Goal: Information Seeking & Learning: Find specific fact

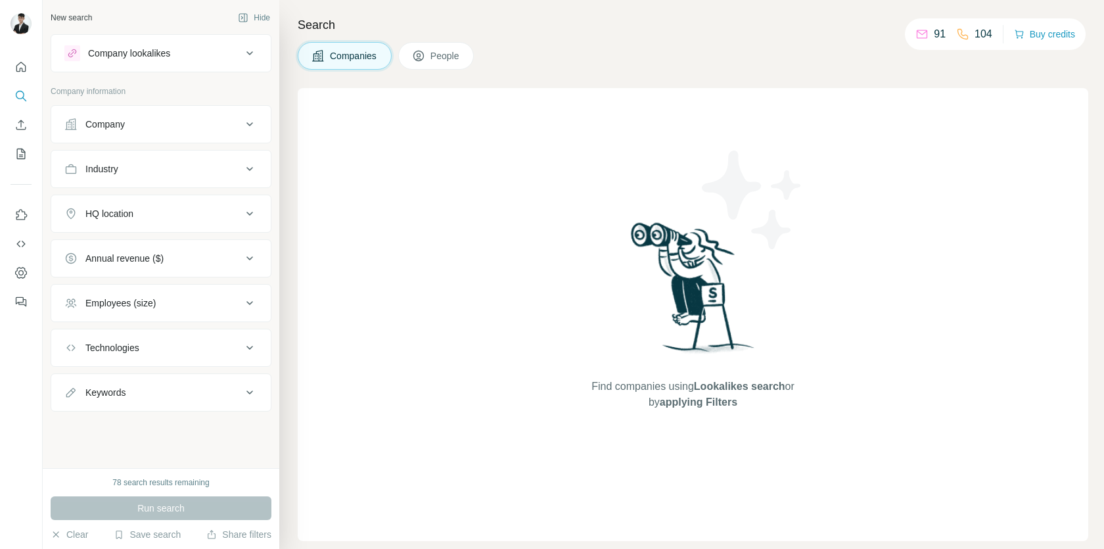
click at [122, 129] on div "Company" at bounding box center [104, 124] width 39 height 13
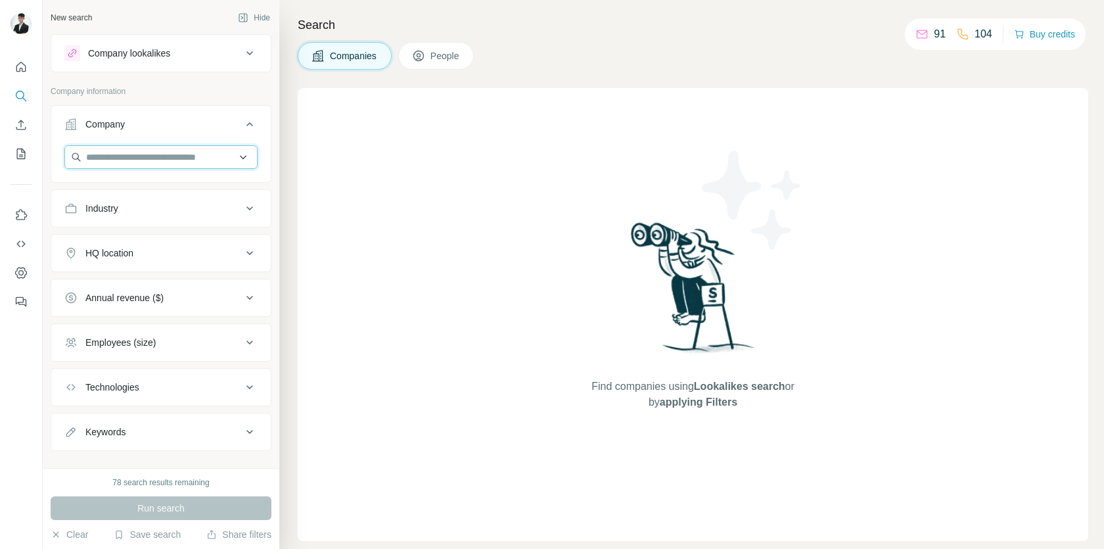
click at [126, 161] on input "text" at bounding box center [160, 157] width 193 height 24
paste input "**********"
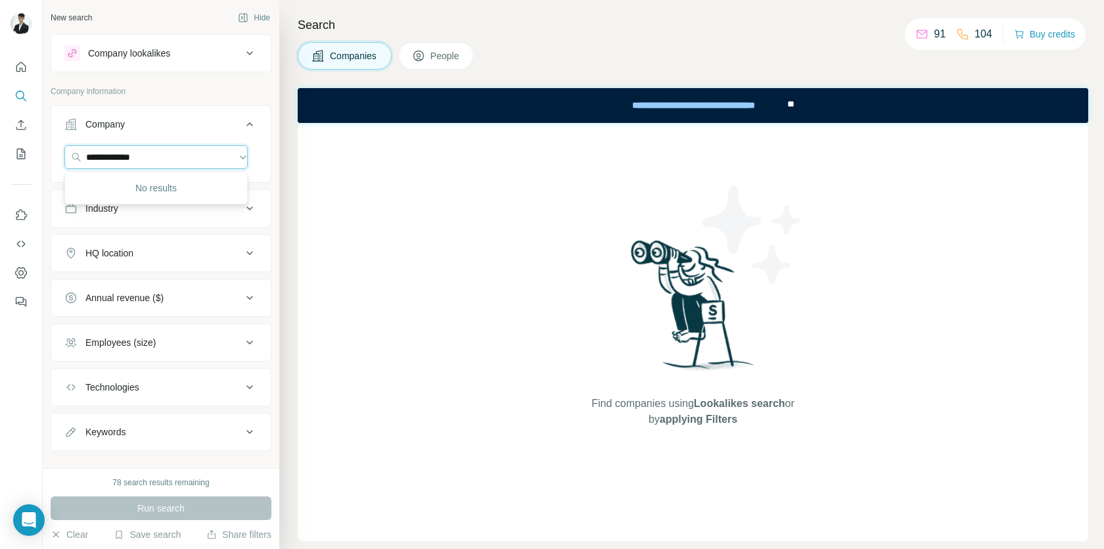
type input "**********"
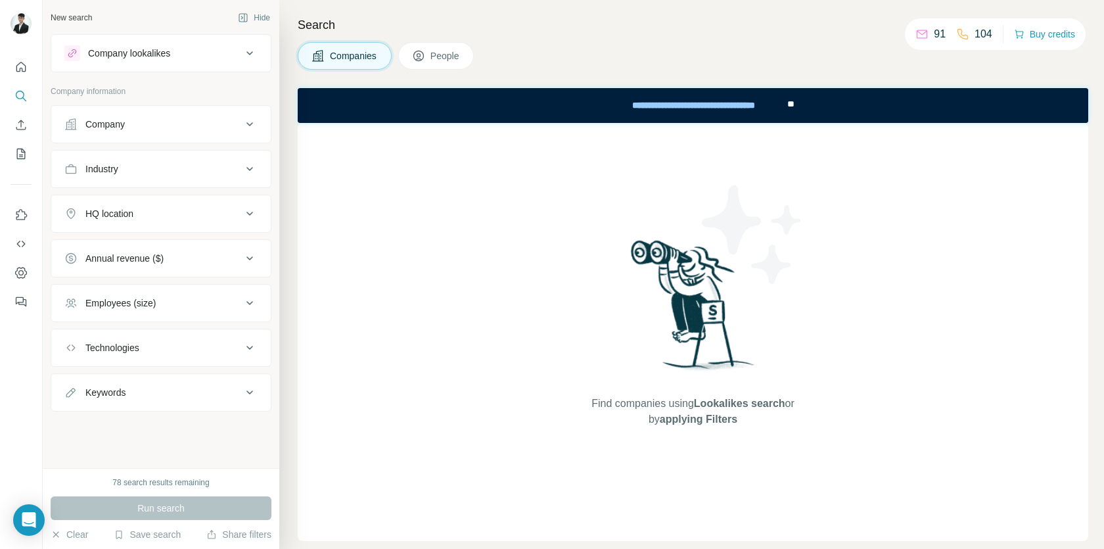
click at [199, 64] on button "Company lookalikes" at bounding box center [160, 53] width 219 height 32
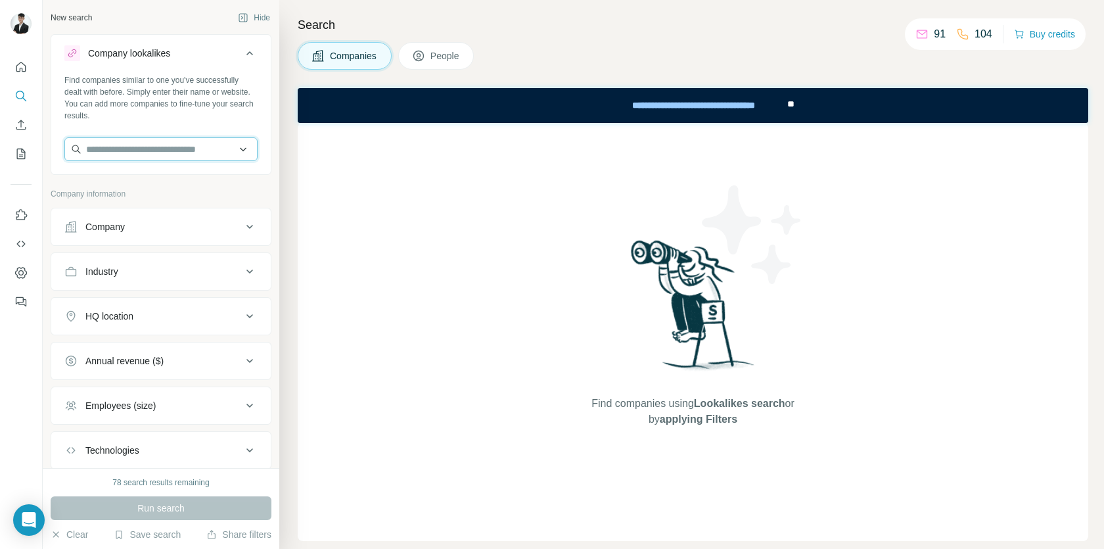
click at [126, 160] on input "text" at bounding box center [160, 149] width 193 height 24
type input "*"
click at [431, 54] on button "People" at bounding box center [436, 56] width 76 height 28
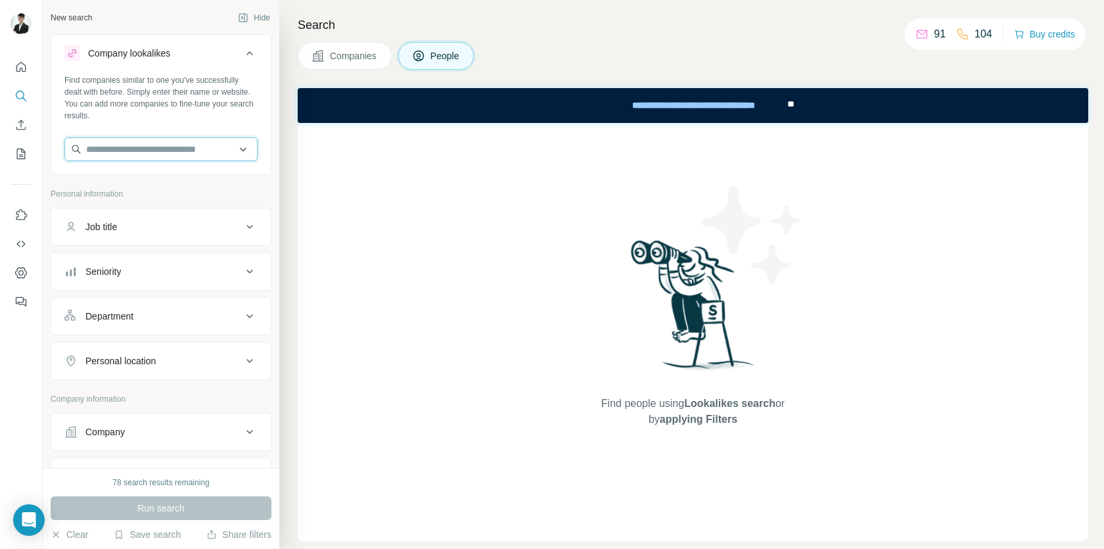
click at [192, 152] on input "text" at bounding box center [160, 149] width 193 height 24
click at [181, 227] on div "Job title" at bounding box center [152, 226] width 177 height 13
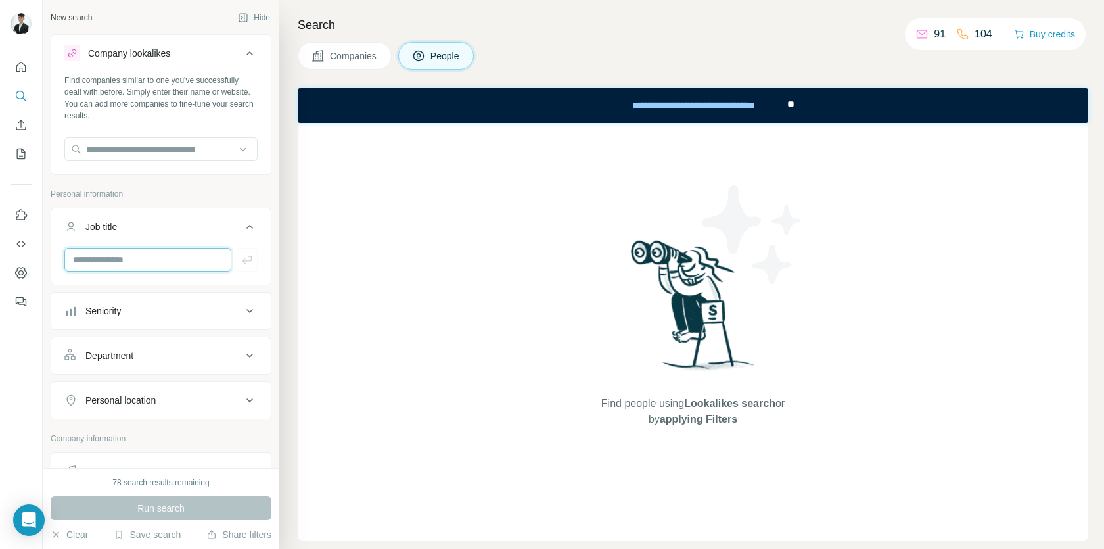
click at [177, 264] on input "text" at bounding box center [147, 260] width 167 height 24
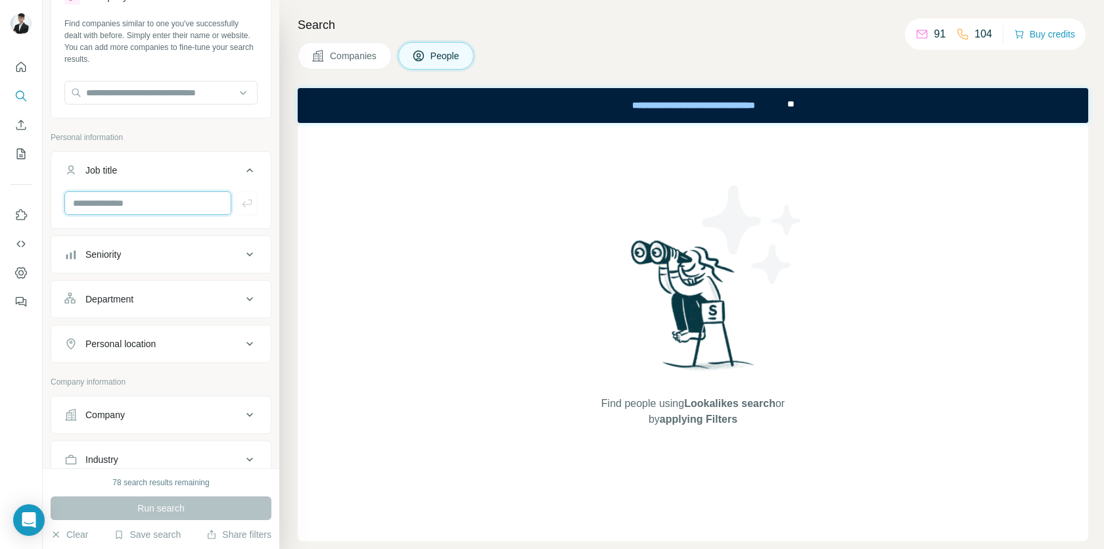
scroll to position [57, 0]
click at [184, 348] on div "Personal location" at bounding box center [152, 343] width 177 height 13
click at [165, 369] on input "text" at bounding box center [160, 377] width 193 height 24
type input "********"
click at [171, 416] on div "🇲🇾 Malaysia" at bounding box center [156, 412] width 161 height 16
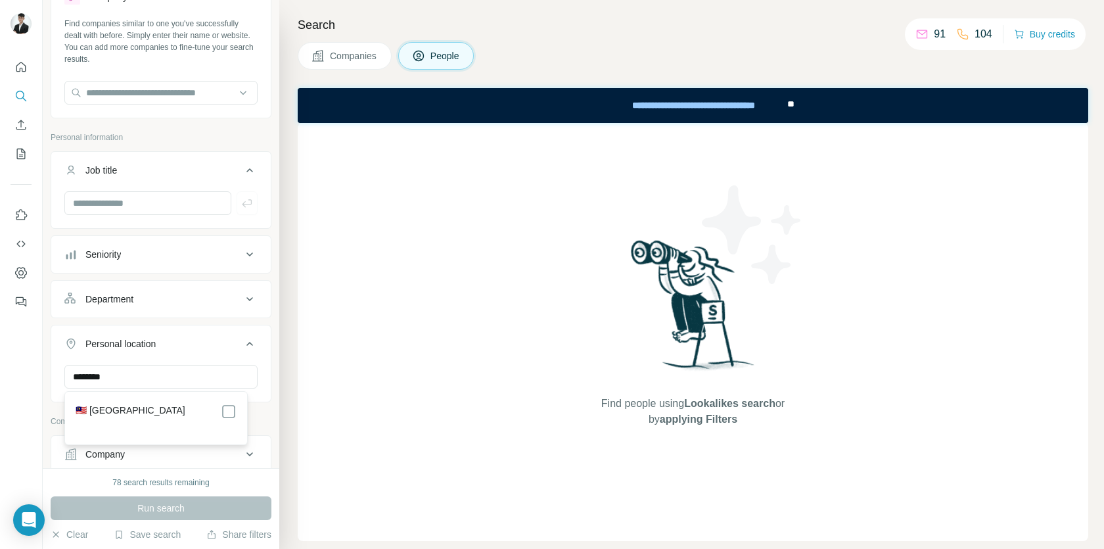
click at [221, 422] on section "🇲🇾 Malaysia" at bounding box center [152, 418] width 169 height 29
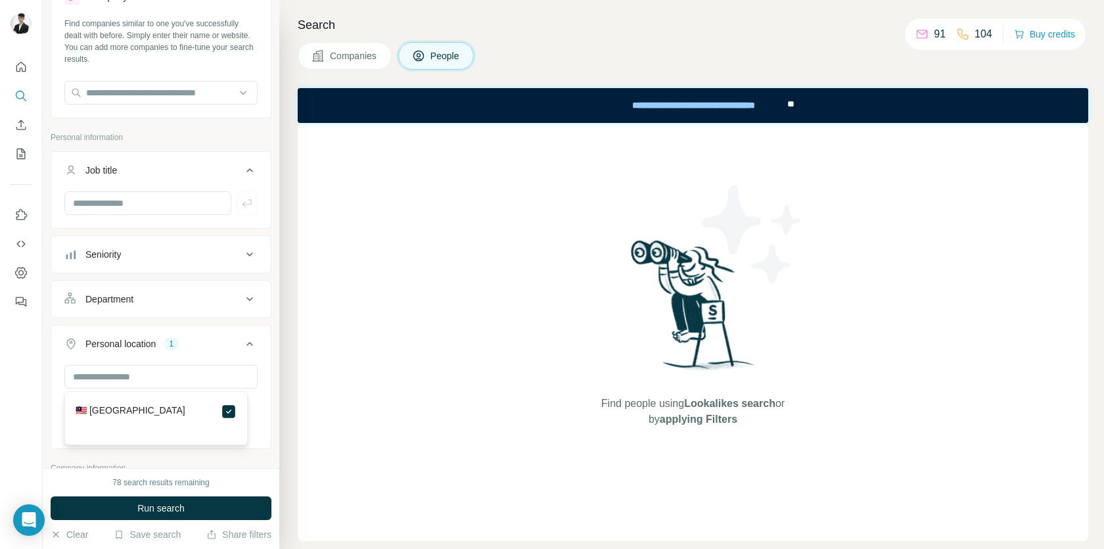
click at [216, 451] on div "Company lookalikes Find companies similar to one you've successfully dealt with…" at bounding box center [161, 418] width 221 height 881
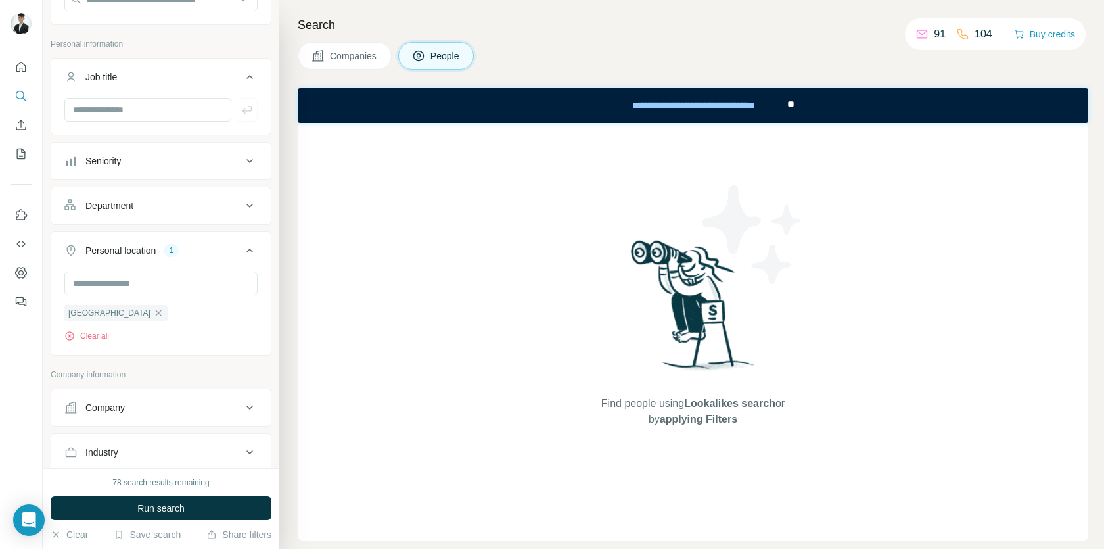
scroll to position [152, 0]
click at [229, 414] on button "Company" at bounding box center [160, 406] width 219 height 32
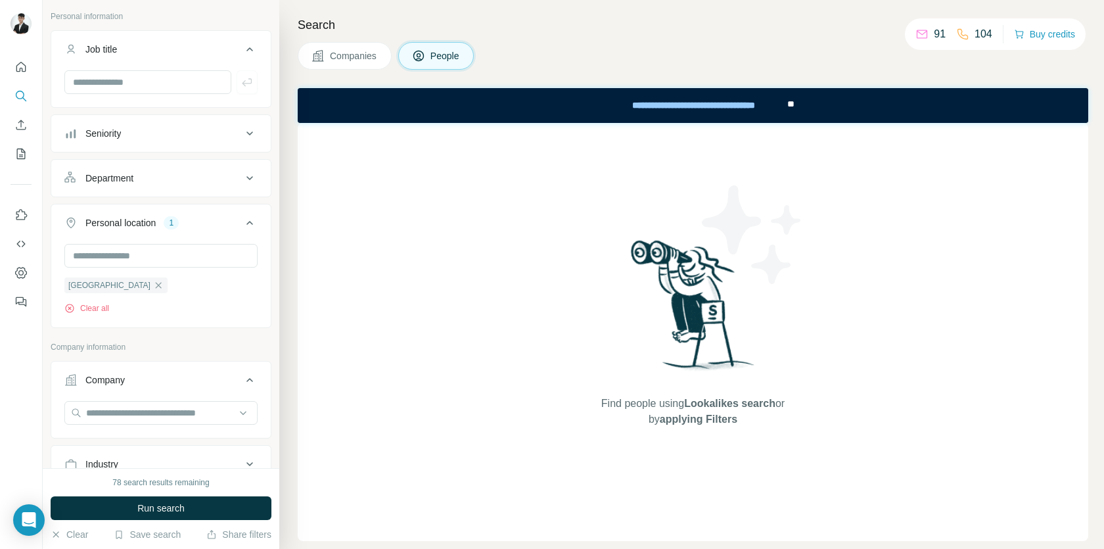
scroll to position [198, 0]
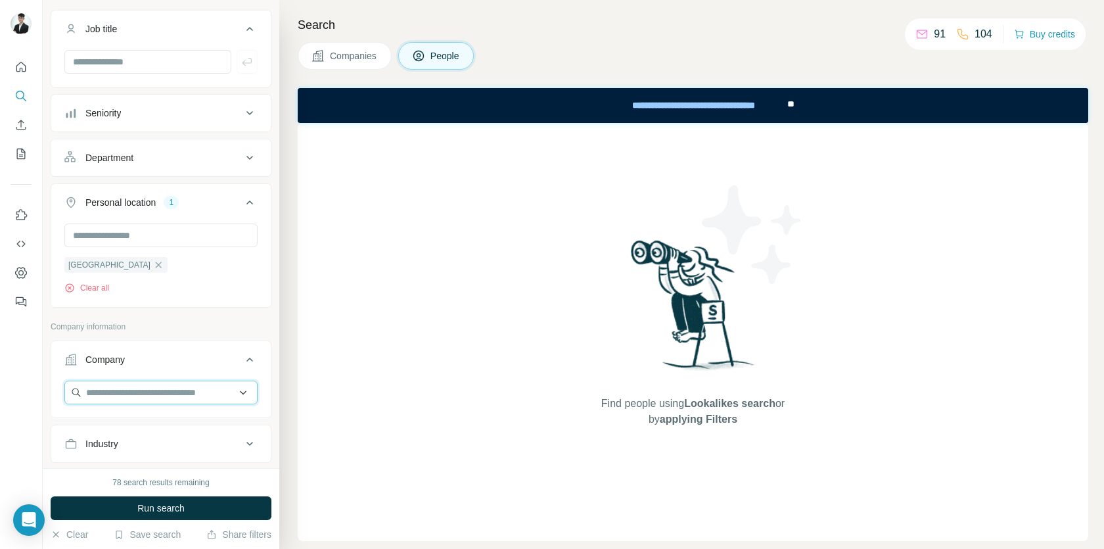
click at [195, 396] on input "text" at bounding box center [160, 393] width 193 height 24
type input "*"
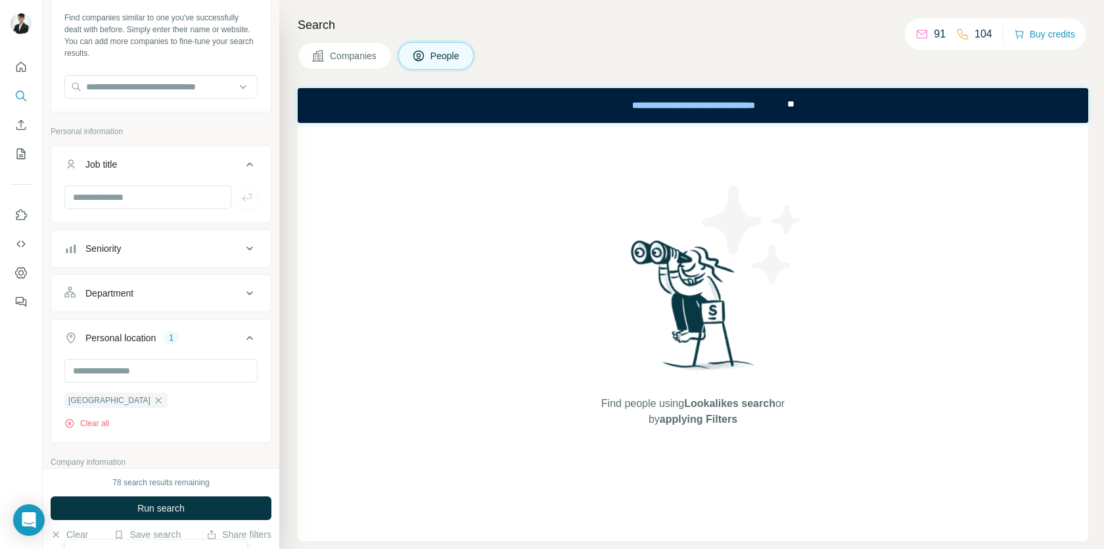
scroll to position [62, 0]
click at [175, 84] on input "text" at bounding box center [160, 88] width 193 height 24
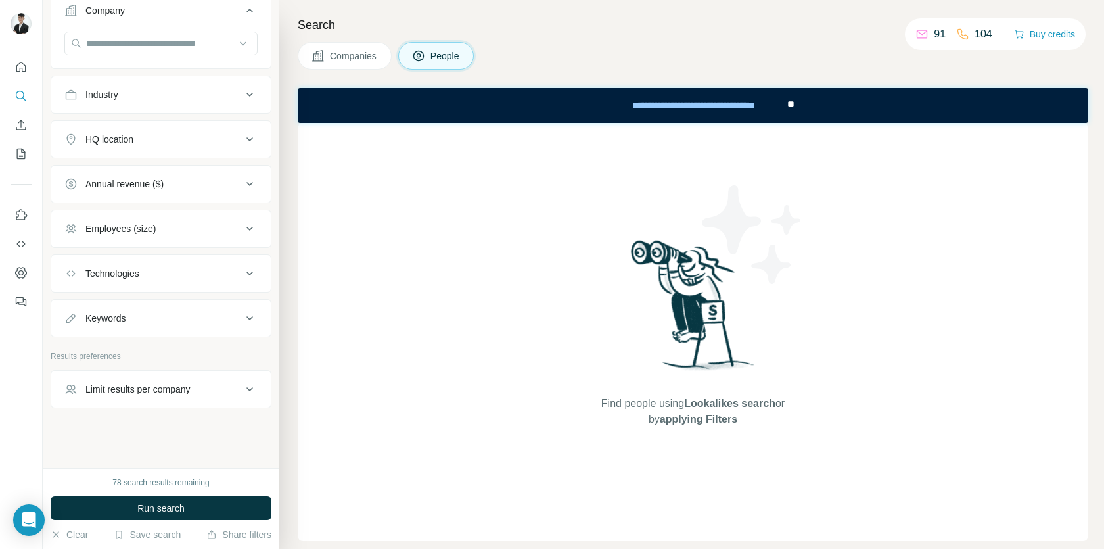
scroll to position [0, 0]
